Goal: Task Accomplishment & Management: Manage account settings

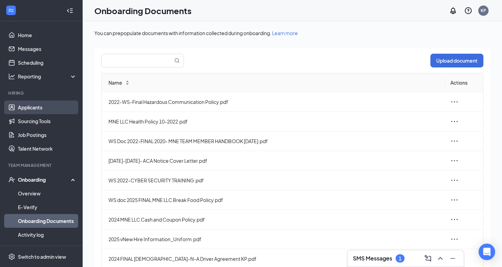
click at [28, 109] on link "Applicants" at bounding box center [47, 108] width 59 height 14
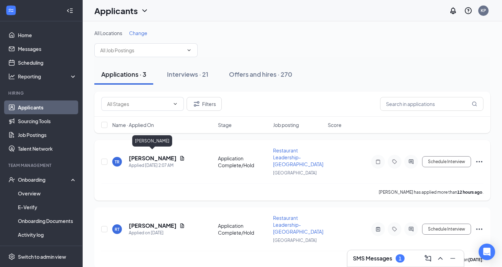
click at [149, 155] on h5 "Tatyanaliz rivera" at bounding box center [153, 159] width 48 height 8
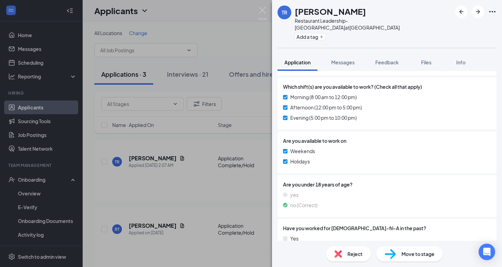
scroll to position [318, 0]
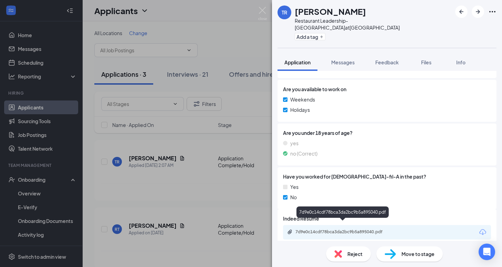
click at [350, 229] on div "7d9e0c14cdf78bca3da2bc9b5a895040.pdf" at bounding box center [343, 232] width 96 height 6
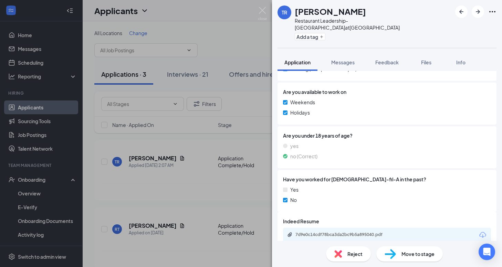
click at [352, 252] on span "Reject" at bounding box center [354, 254] width 15 height 8
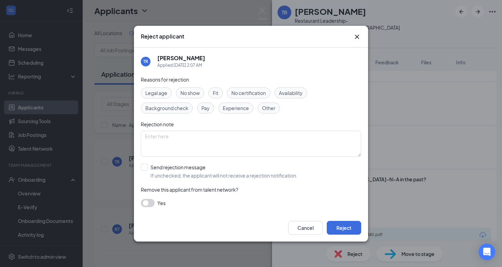
click at [244, 106] on span "Experience" at bounding box center [236, 108] width 26 height 8
click at [148, 167] on input "Send rejection message If unchecked, the applicant will not receive a rejection…" at bounding box center [219, 171] width 157 height 15
checkbox input "true"
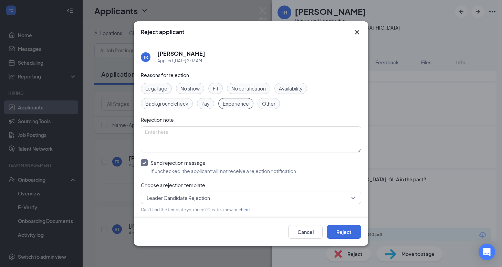
click at [190, 199] on span "Leader Candidate Rejection" at bounding box center [178, 198] width 63 height 10
click at [344, 233] on button "Reject" at bounding box center [344, 232] width 34 height 14
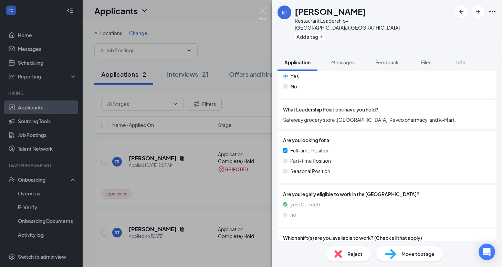
scroll to position [131, 0]
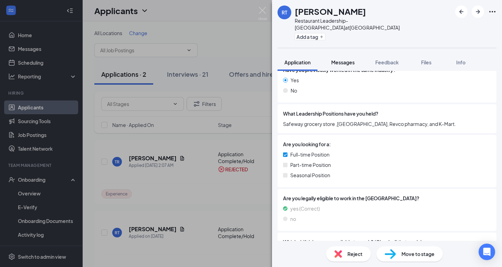
click at [336, 59] on span "Messages" at bounding box center [342, 62] width 23 height 6
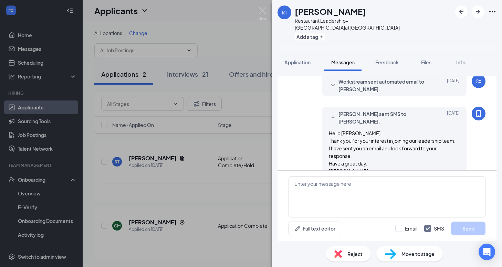
scroll to position [59, 0]
click at [262, 8] on img at bounding box center [262, 13] width 9 height 13
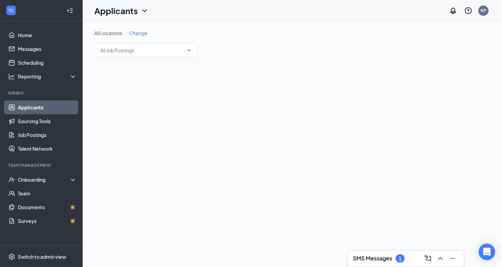
click at [392, 257] on h3 "SMS Messages" at bounding box center [372, 259] width 39 height 8
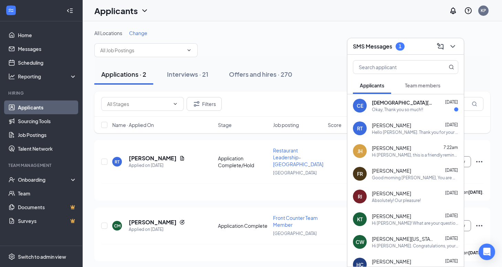
click at [402, 110] on div "Okay, Thank you so much!!" at bounding box center [397, 110] width 51 height 6
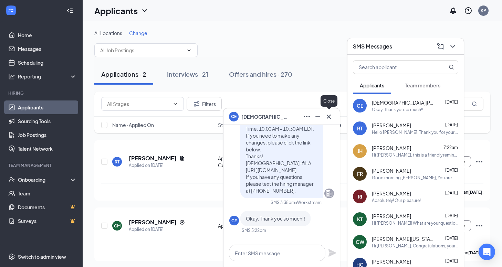
click at [331, 116] on icon "Cross" at bounding box center [329, 117] width 8 height 8
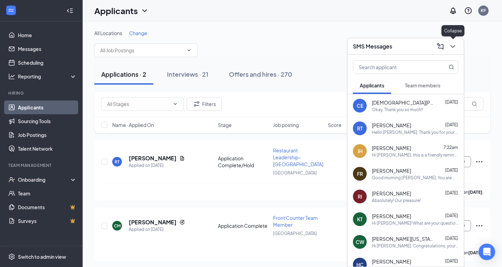
click at [452, 49] on icon "ChevronDown" at bounding box center [452, 46] width 8 height 8
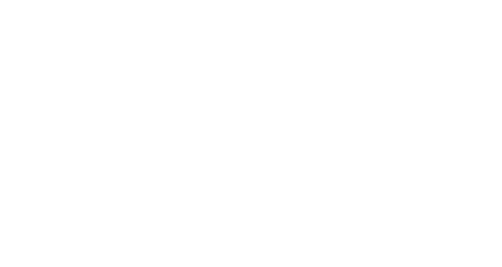
click at [0, 0] on html at bounding box center [0, 0] width 0 height 0
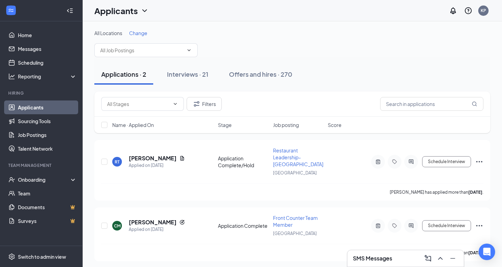
click at [288, 123] on span "Job posting" at bounding box center [286, 124] width 26 height 7
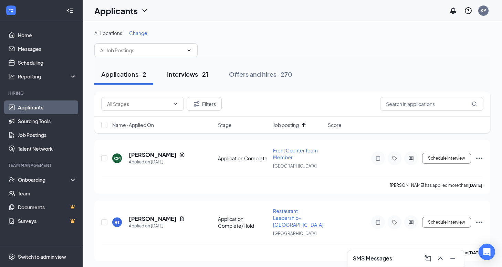
click at [192, 70] on div "Interviews · 21" at bounding box center [187, 74] width 41 height 9
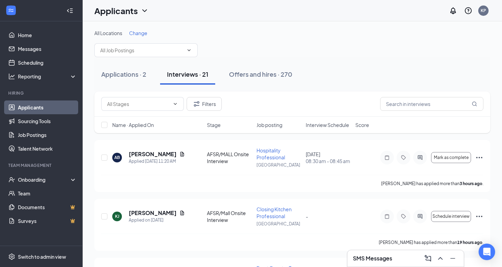
click at [331, 120] on div "Name · Applied On Stage Job posting Interview Schedule Score" at bounding box center [292, 125] width 396 height 17
click at [331, 125] on span "Interview Schedule" at bounding box center [327, 124] width 43 height 7
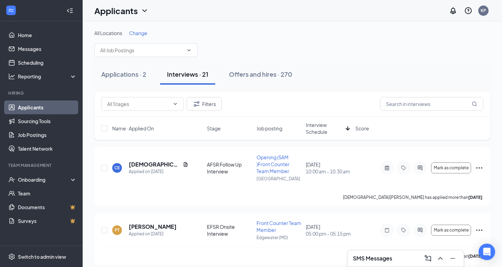
click at [331, 125] on span "Interview Schedule" at bounding box center [324, 128] width 37 height 14
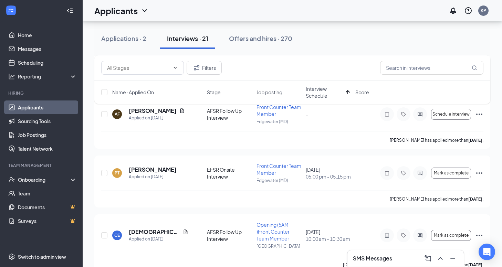
scroll to position [712, 0]
click at [148, 90] on span "Name · Applied On" at bounding box center [133, 92] width 42 height 7
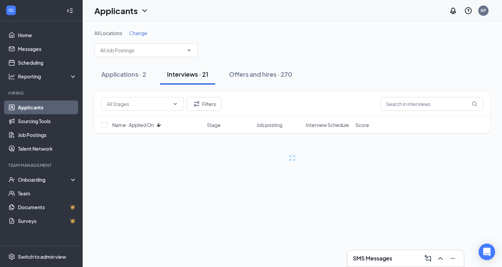
scroll to position [0, 0]
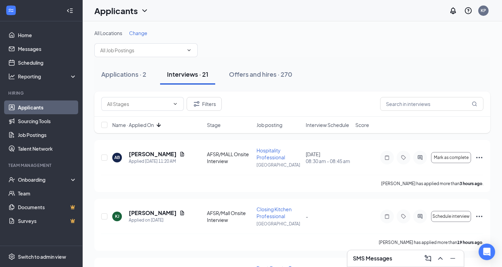
click at [160, 128] on icon "ArrowDown" at bounding box center [159, 125] width 8 height 8
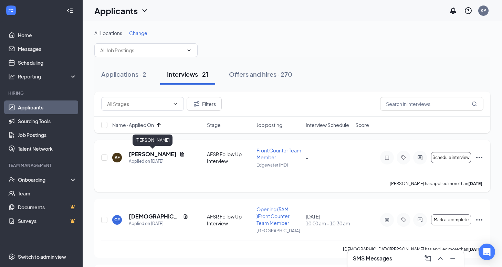
click at [152, 155] on h5 "[PERSON_NAME]" at bounding box center [153, 154] width 48 height 8
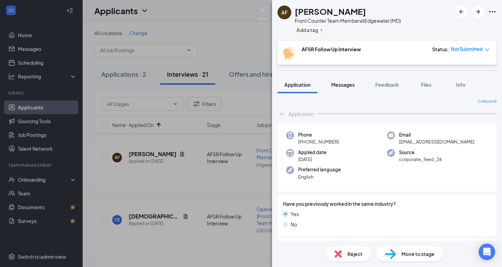
click at [345, 87] on span "Messages" at bounding box center [342, 85] width 23 height 6
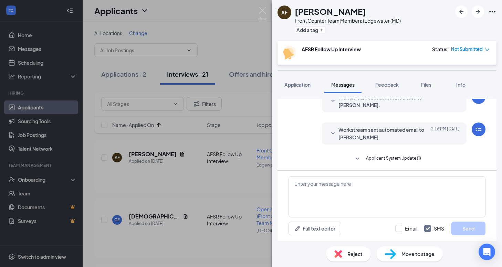
scroll to position [224, 0]
click at [332, 130] on icon "SmallChevronDown" at bounding box center [333, 132] width 8 height 8
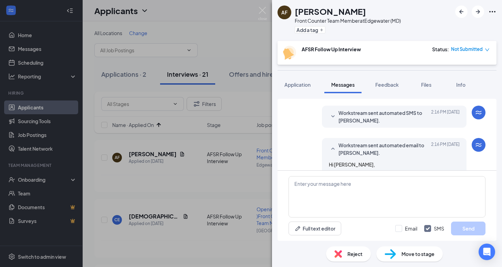
scroll to position [212, 0]
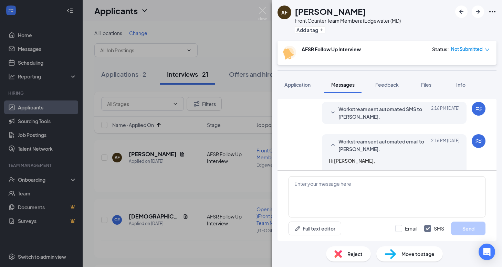
click at [331, 115] on icon "SmallChevronDown" at bounding box center [333, 113] width 8 height 8
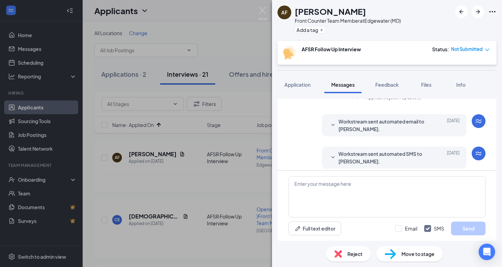
scroll to position [149, 0]
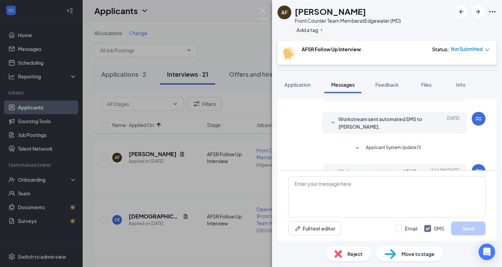
click at [332, 120] on icon "SmallChevronDown" at bounding box center [333, 123] width 8 height 8
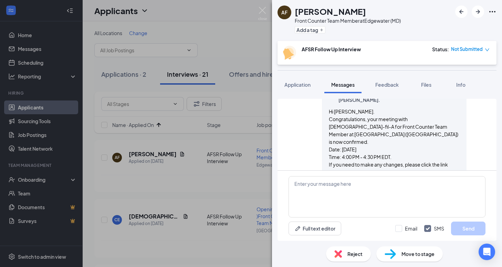
scroll to position [179, 0]
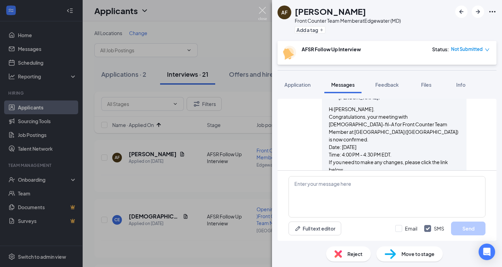
click at [261, 8] on img at bounding box center [262, 13] width 9 height 13
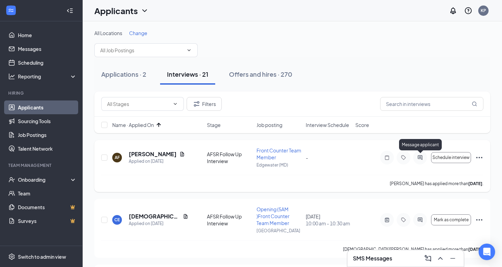
click at [417, 157] on icon "ActiveChat" at bounding box center [420, 158] width 8 height 6
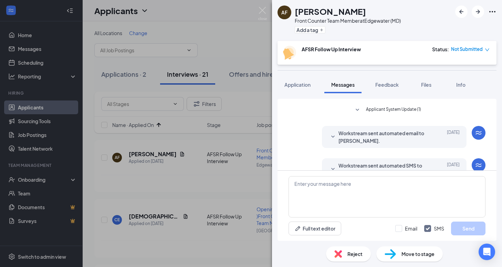
scroll to position [36, 0]
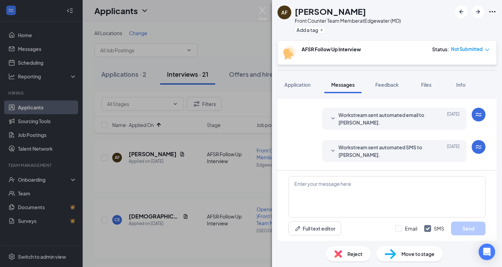
click at [335, 149] on icon "SmallChevronDown" at bounding box center [333, 151] width 8 height 8
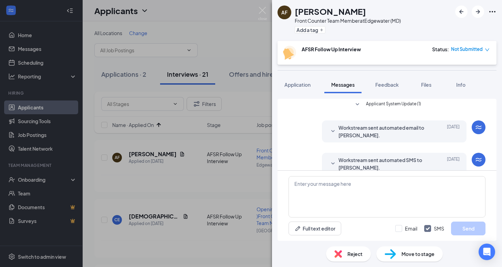
click at [330, 133] on icon "SmallChevronDown" at bounding box center [333, 131] width 8 height 8
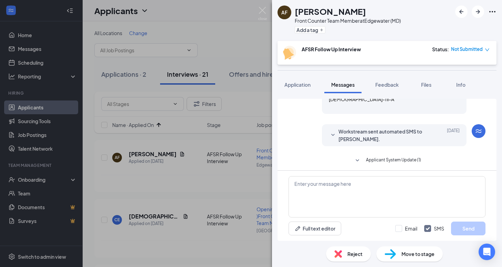
scroll to position [425, 0]
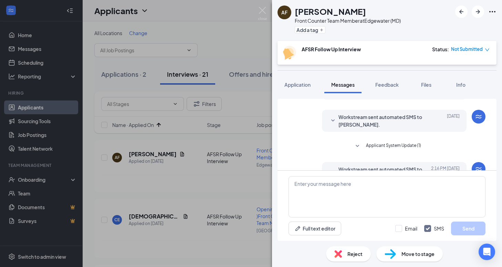
click at [331, 114] on div at bounding box center [333, 120] width 8 height 15
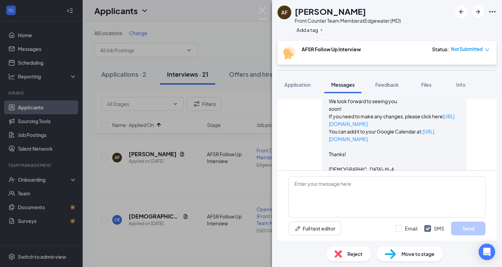
scroll to position [342, 0]
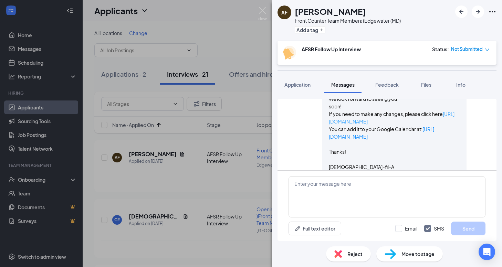
click at [342, 122] on link "[URL][DOMAIN_NAME]" at bounding box center [392, 118] width 126 height 14
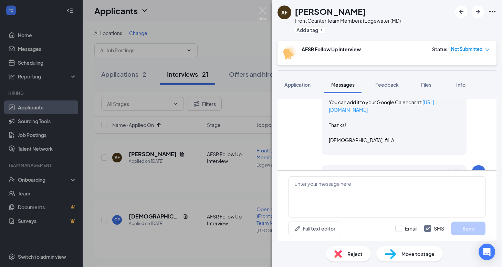
scroll to position [376, 0]
